Goal: Task Accomplishment & Management: Use online tool/utility

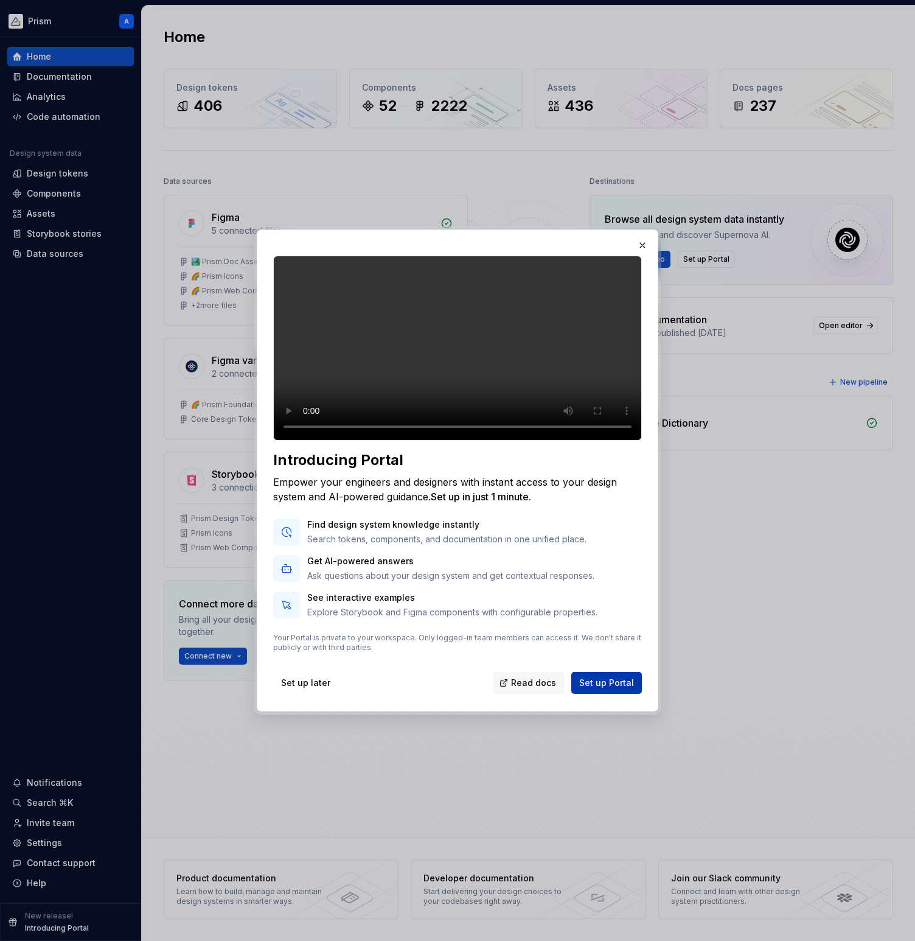
click at [603, 689] on span "Set up Portal" at bounding box center [606, 683] width 55 height 12
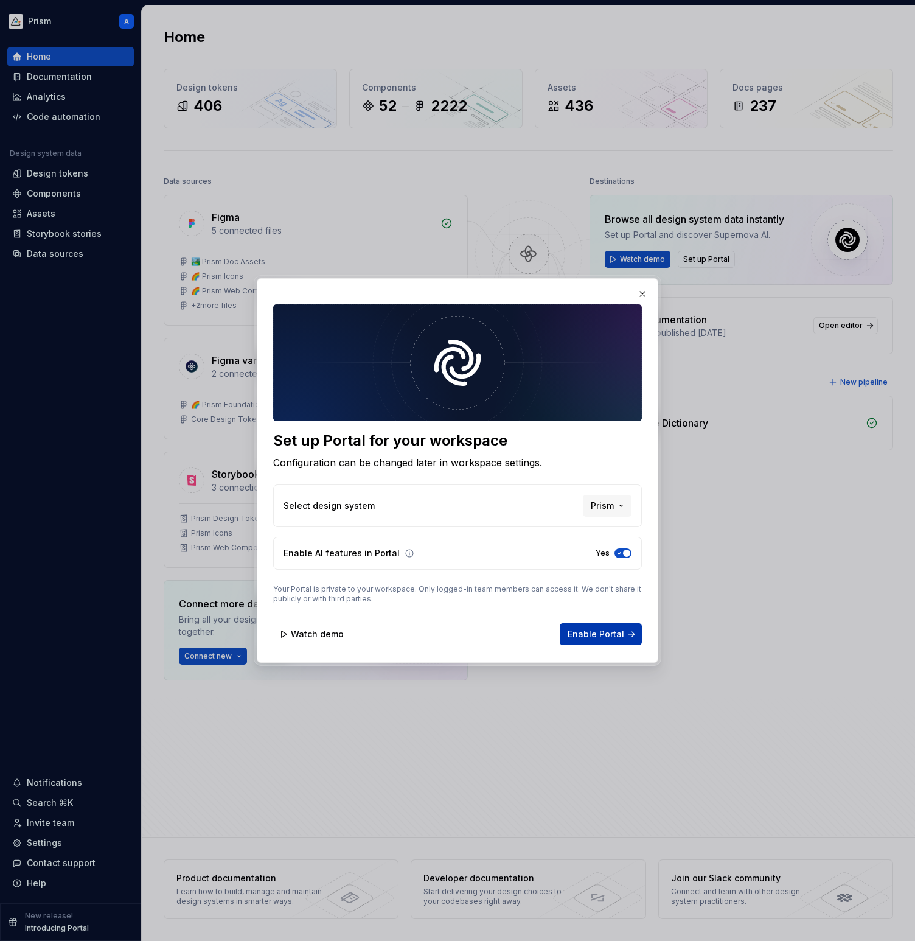
click at [587, 635] on span "Enable Portal" at bounding box center [596, 634] width 57 height 12
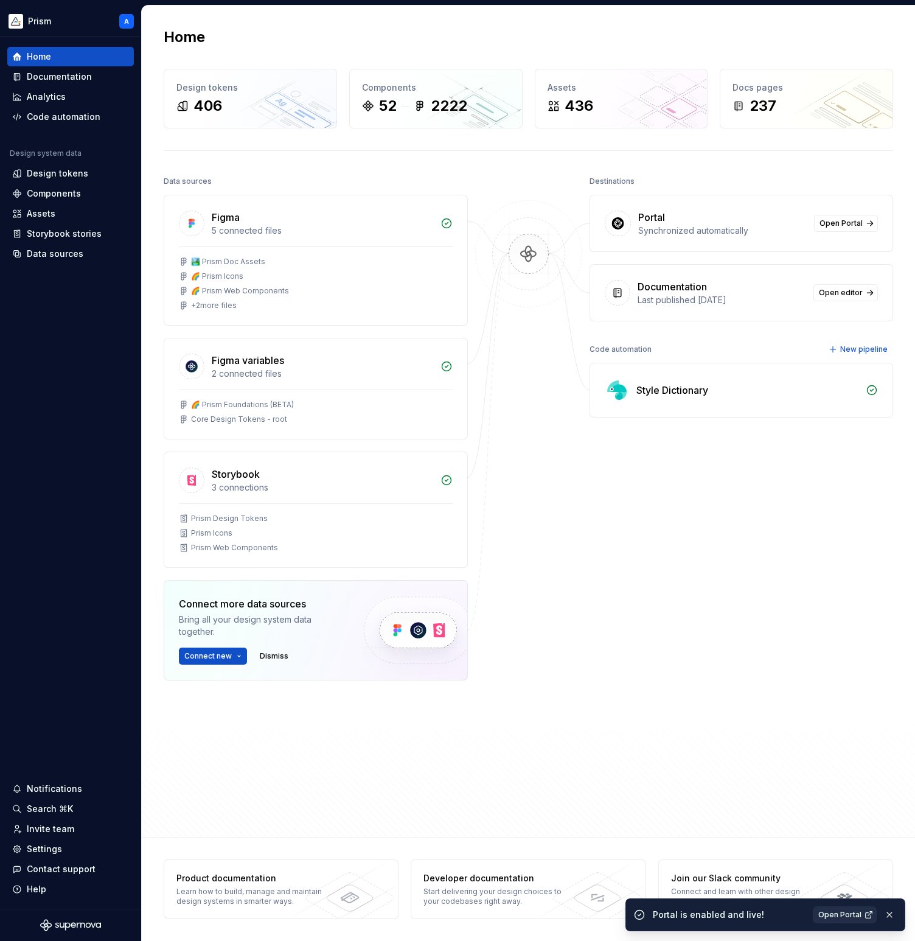
click at [862, 914] on link "Open Portal" at bounding box center [845, 914] width 64 height 17
click at [46, 891] on div "Help" at bounding box center [70, 889] width 117 height 12
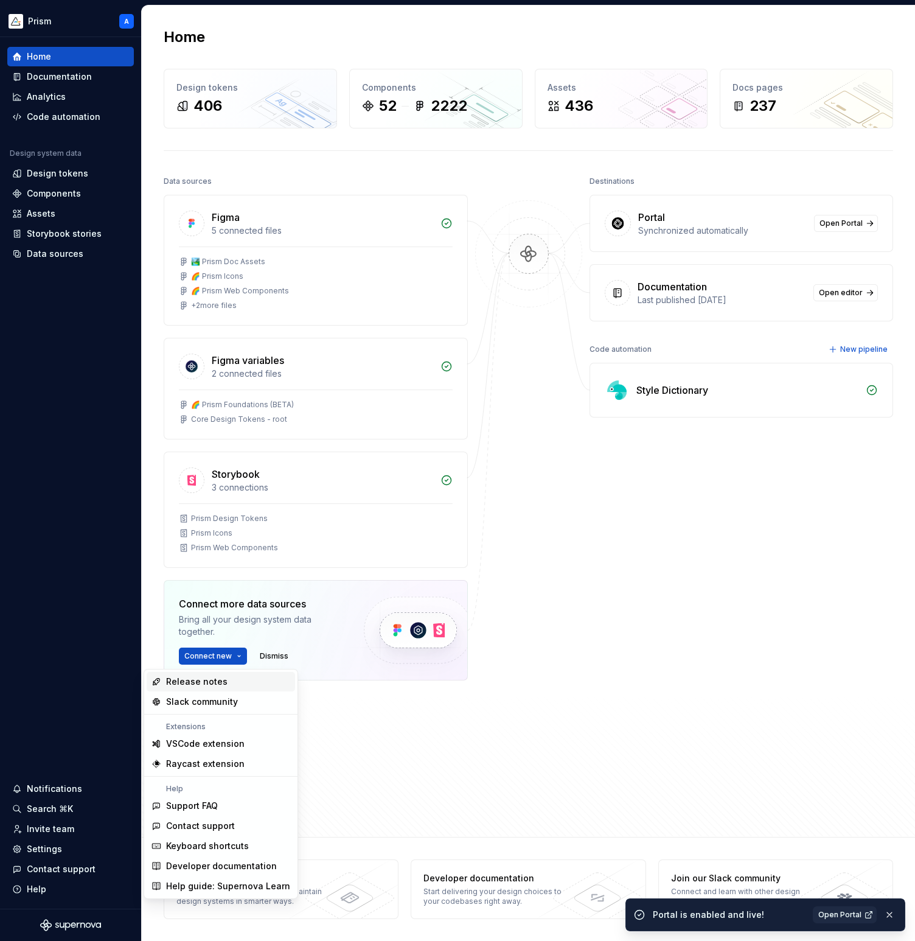
click at [225, 679] on div "Release notes" at bounding box center [228, 681] width 124 height 12
